Goal: Transaction & Acquisition: Purchase product/service

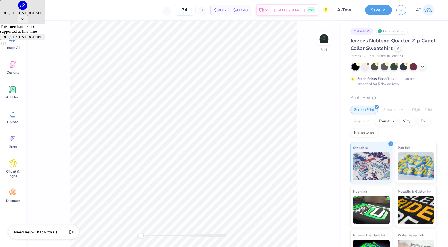
drag, startPoint x: 191, startPoint y: 10, endPoint x: 197, endPoint y: 10, distance: 5.4
click at [196, 10] on input "24" at bounding box center [185, 10] width 22 height 10
type input "560"
click at [327, 38] on img at bounding box center [324, 38] width 23 height 23
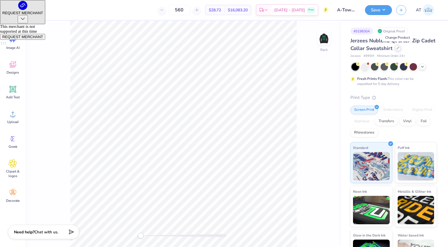
click at [398, 48] on icon at bounding box center [398, 48] width 2 height 2
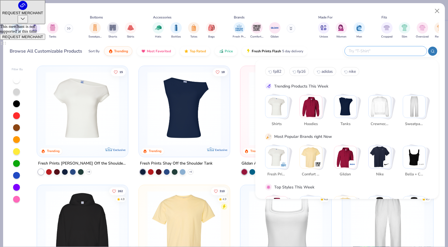
click at [392, 53] on input "text" at bounding box center [385, 51] width 75 height 7
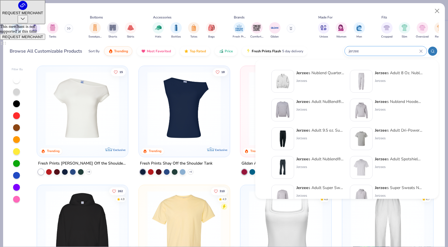
type input "jerzee"
click at [283, 109] on img at bounding box center [283, 110] width 18 height 18
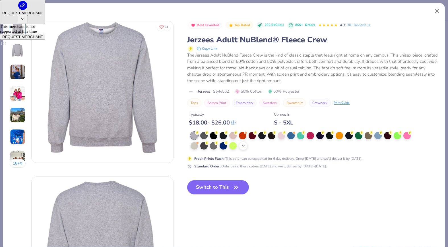
click at [241, 148] on div "+ 10" at bounding box center [243, 146] width 9 height 9
click at [332, 146] on div at bounding box center [329, 145] width 7 height 7
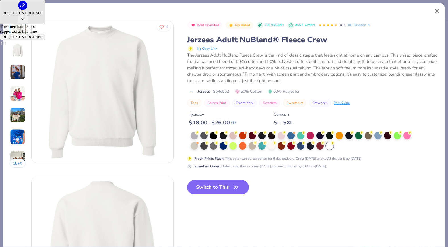
click at [225, 183] on button "Switch to This" at bounding box center [218, 188] width 62 height 14
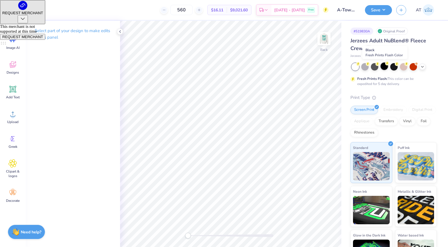
click at [386, 67] on div at bounding box center [384, 66] width 7 height 7
drag, startPoint x: 434, startPoint y: 108, endPoint x: 421, endPoint y: 81, distance: 30.2
click at [432, 98] on div "Print Type Screen Print Embroidery Digital Print Applique Transfers Vinyl Foil …" at bounding box center [394, 183] width 86 height 177
click at [368, 50] on div at bounding box center [369, 48] width 6 height 6
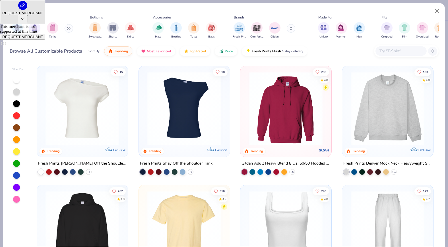
click at [394, 48] on input "text" at bounding box center [401, 51] width 44 height 7
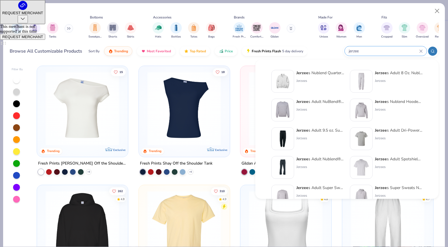
type input "jerzee"
click at [296, 77] on div "Jerzee s Nublend Quarter-Zip Cadet Collar Sweatshirt Jerzees" at bounding box center [308, 81] width 73 height 23
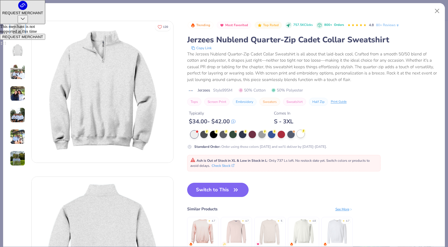
click at [303, 135] on div at bounding box center [300, 133] width 7 height 7
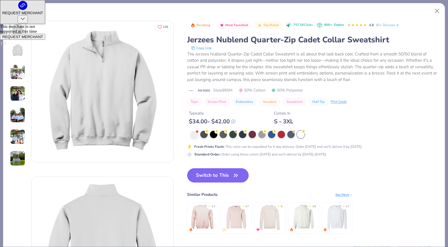
click at [229, 176] on button "Switch to This" at bounding box center [218, 176] width 62 height 14
click at [214, 180] on button "Switch to This" at bounding box center [218, 176] width 62 height 14
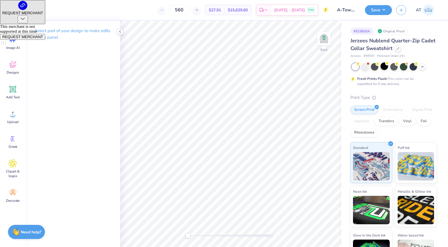
click at [383, 68] on div at bounding box center [384, 66] width 7 height 7
click at [398, 48] on icon at bounding box center [398, 48] width 3 height 3
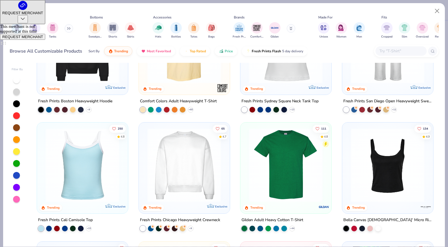
scroll to position [187, 0]
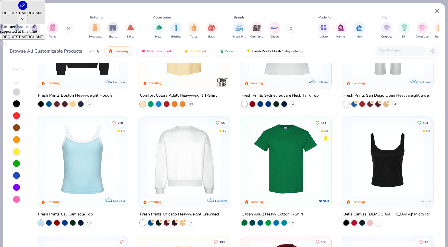
click at [281, 173] on img at bounding box center [285, 160] width 79 height 74
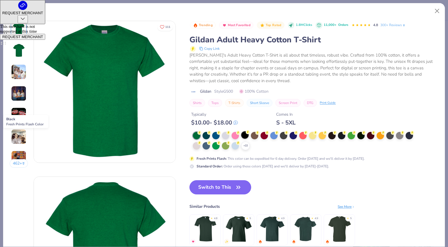
click at [243, 137] on div at bounding box center [244, 135] width 7 height 7
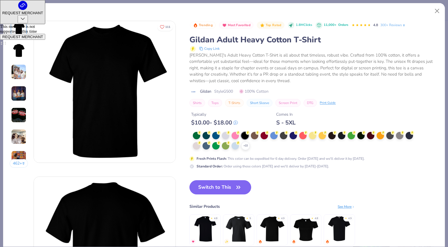
click at [243, 180] on div "Trending Most Favorited Top Rated 1.8M Clicks 11,000+ Orders 4.8 300+ Reviews G…" at bounding box center [314, 139] width 249 height 237
click at [242, 188] on icon "button" at bounding box center [239, 188] width 8 height 8
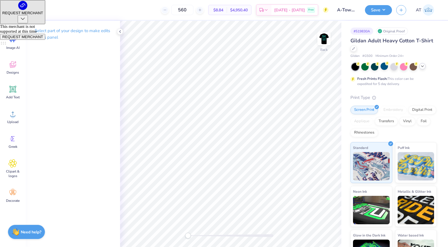
click at [421, 64] on icon at bounding box center [423, 66] width 5 height 5
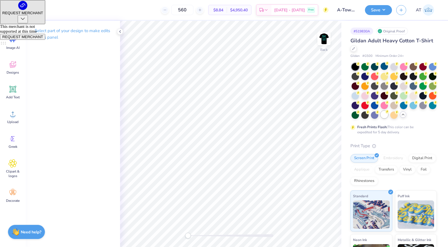
click at [384, 116] on div at bounding box center [384, 114] width 7 height 7
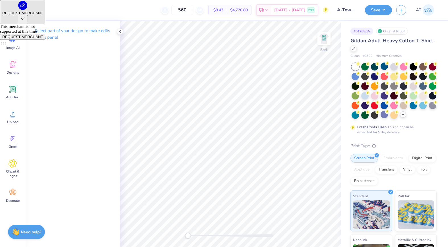
click at [352, 45] on div "Gildan Adult Heavy Cotton T-Shirt" at bounding box center [394, 44] width 86 height 15
click at [352, 46] on div at bounding box center [354, 48] width 6 height 6
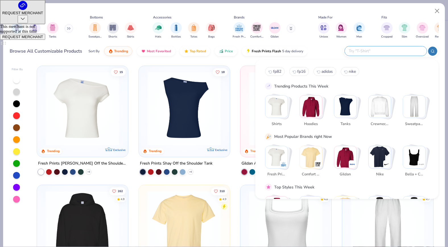
click at [390, 50] on input "text" at bounding box center [385, 51] width 75 height 7
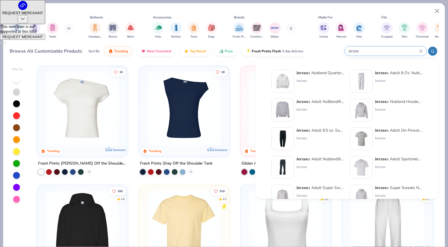
type input "jerzee"
click at [278, 81] on img at bounding box center [283, 82] width 18 height 18
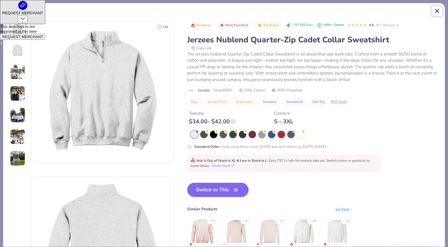
click at [437, 12] on button "Close" at bounding box center [437, 11] width 11 height 11
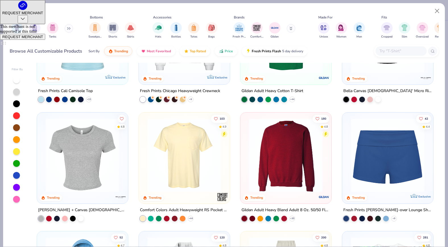
scroll to position [319, 0]
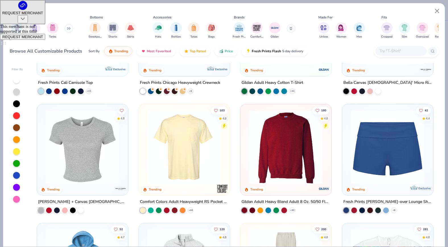
click at [277, 170] on img at bounding box center [285, 147] width 79 height 74
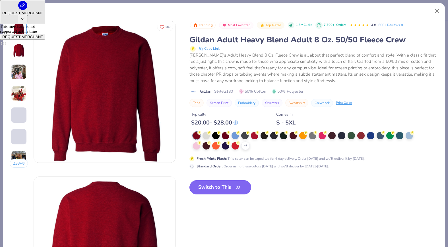
click at [222, 182] on button "Switch to This" at bounding box center [221, 188] width 62 height 14
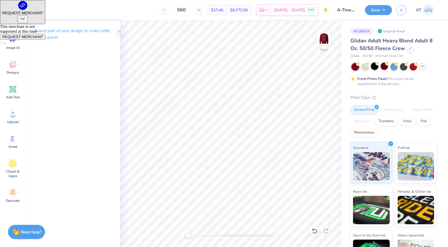
click at [376, 69] on div at bounding box center [374, 66] width 7 height 7
click at [323, 40] on img at bounding box center [324, 38] width 23 height 23
drag, startPoint x: 128, startPoint y: 2, endPoint x: 139, endPoint y: 8, distance: 12.7
click at [139, 8] on div "560 $17.45 Per Item $9,772.00 Total Est. Delivery [DATE] - [DATE] Free" at bounding box center [176, 10] width 305 height 20
click at [412, 49] on div at bounding box center [410, 48] width 6 height 6
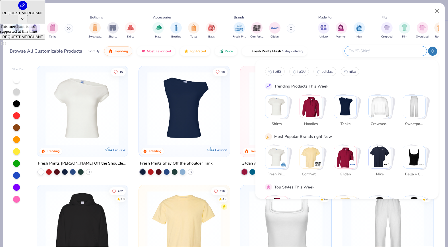
click at [413, 51] on input "text" at bounding box center [385, 51] width 75 height 7
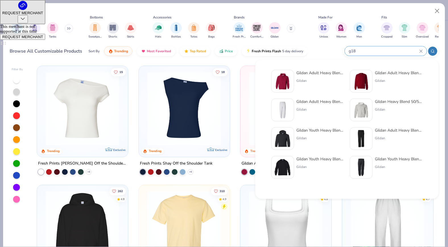
type input "g18"
click at [329, 110] on div "Gildan" at bounding box center [321, 109] width 48 height 5
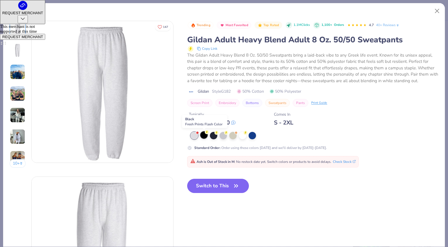
click at [204, 138] on div at bounding box center [203, 135] width 7 height 7
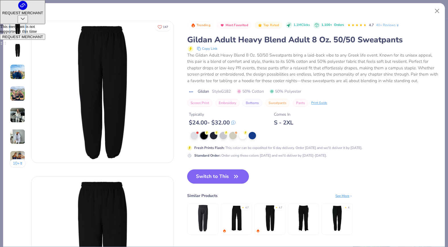
click at [213, 177] on button "Switch to This" at bounding box center [218, 177] width 62 height 14
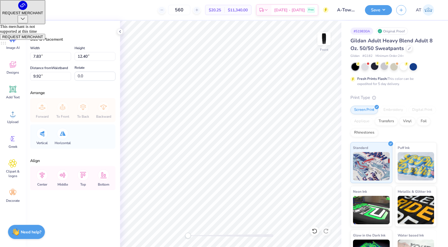
type input "3.30"
type input "5.23"
type input "16.52"
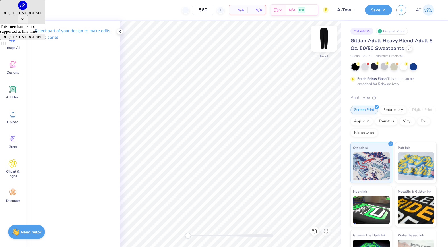
click at [325, 39] on img at bounding box center [324, 38] width 23 height 23
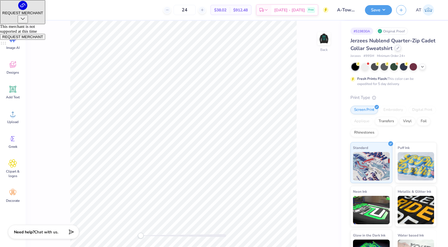
click at [400, 48] on div at bounding box center [398, 48] width 6 height 6
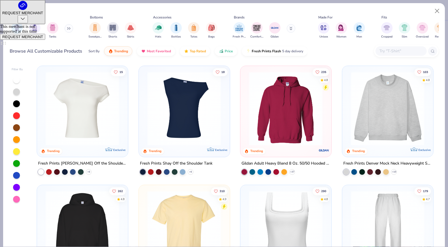
click at [399, 53] on input "text" at bounding box center [401, 51] width 44 height 7
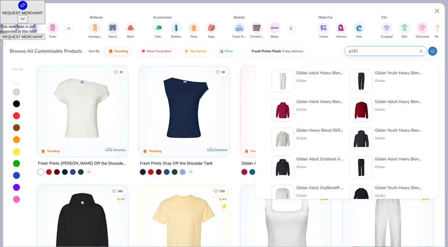
type input "g182"
click at [293, 83] on div at bounding box center [283, 81] width 23 height 23
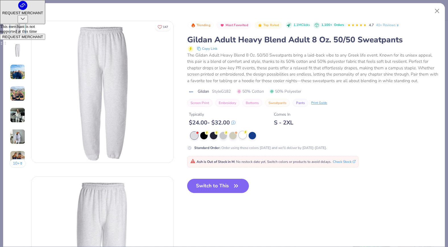
click at [245, 138] on div at bounding box center [242, 135] width 7 height 7
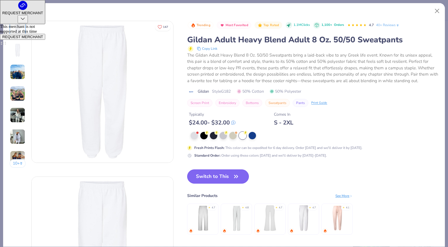
click at [227, 176] on button "Switch to This" at bounding box center [218, 177] width 62 height 14
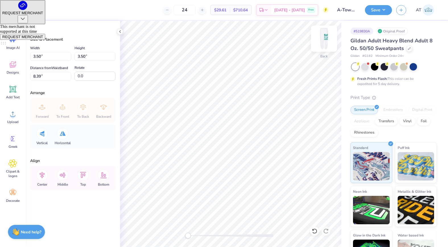
click at [323, 43] on img at bounding box center [324, 38] width 23 height 23
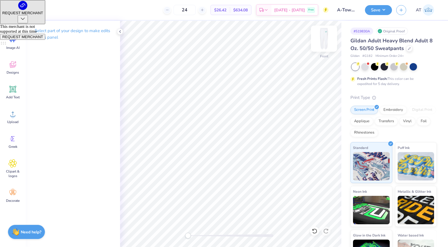
click at [327, 35] on img at bounding box center [324, 38] width 23 height 23
drag, startPoint x: 201, startPoint y: 9, endPoint x: 175, endPoint y: 9, distance: 25.9
click at [175, 9] on div "24" at bounding box center [184, 10] width 43 height 10
type input "560"
